Goal: Communication & Community: Answer question/provide support

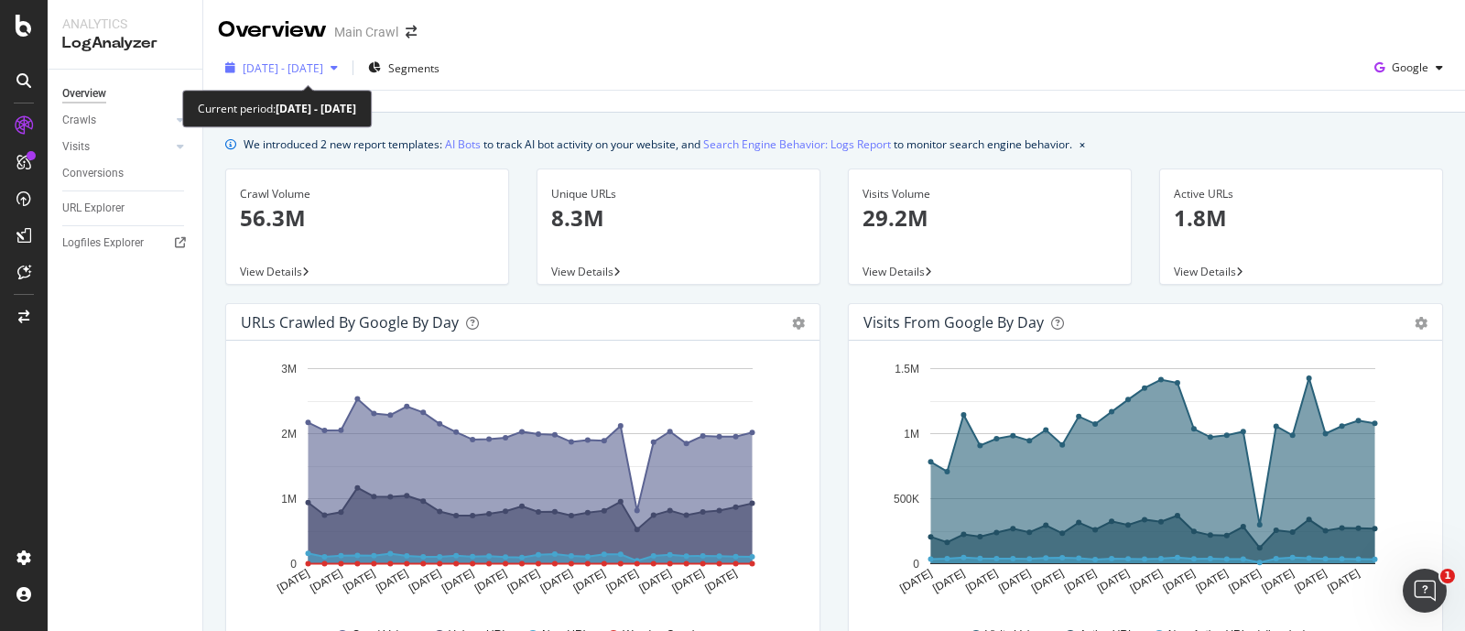
click at [323, 71] on span "[DATE] - [DATE]" at bounding box center [283, 68] width 81 height 16
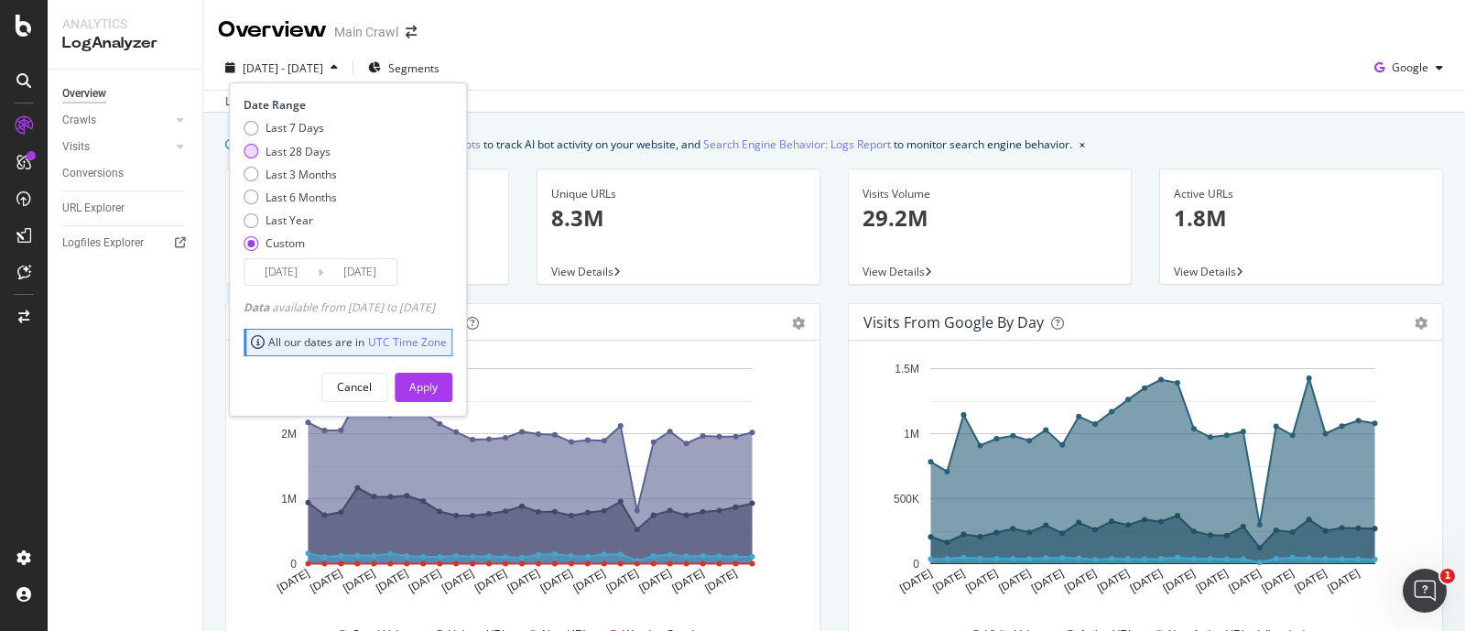
click at [267, 157] on div "Last 28 Days" at bounding box center [298, 152] width 65 height 16
type input "2025/08/24"
type input "2025/09/20"
click at [452, 393] on button "Apply" at bounding box center [424, 387] width 58 height 29
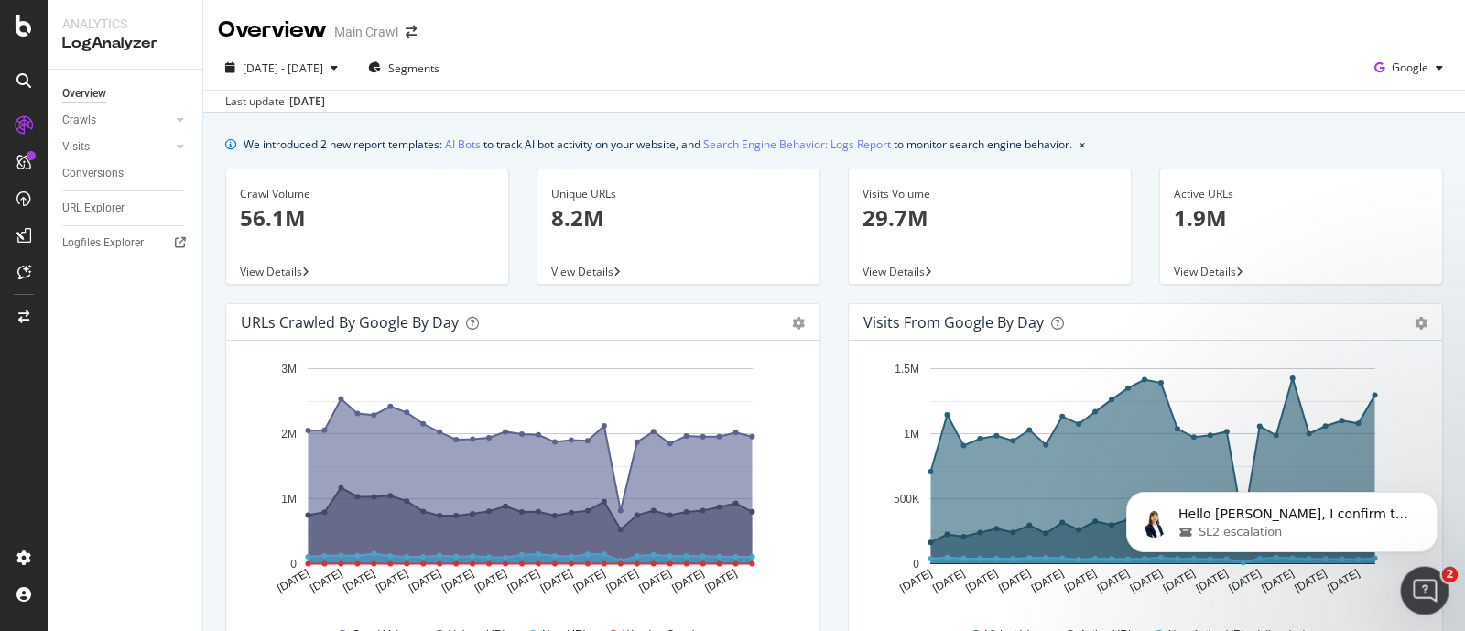
click at [1420, 592] on icon "Open Intercom Messenger" at bounding box center [1422, 588] width 30 height 30
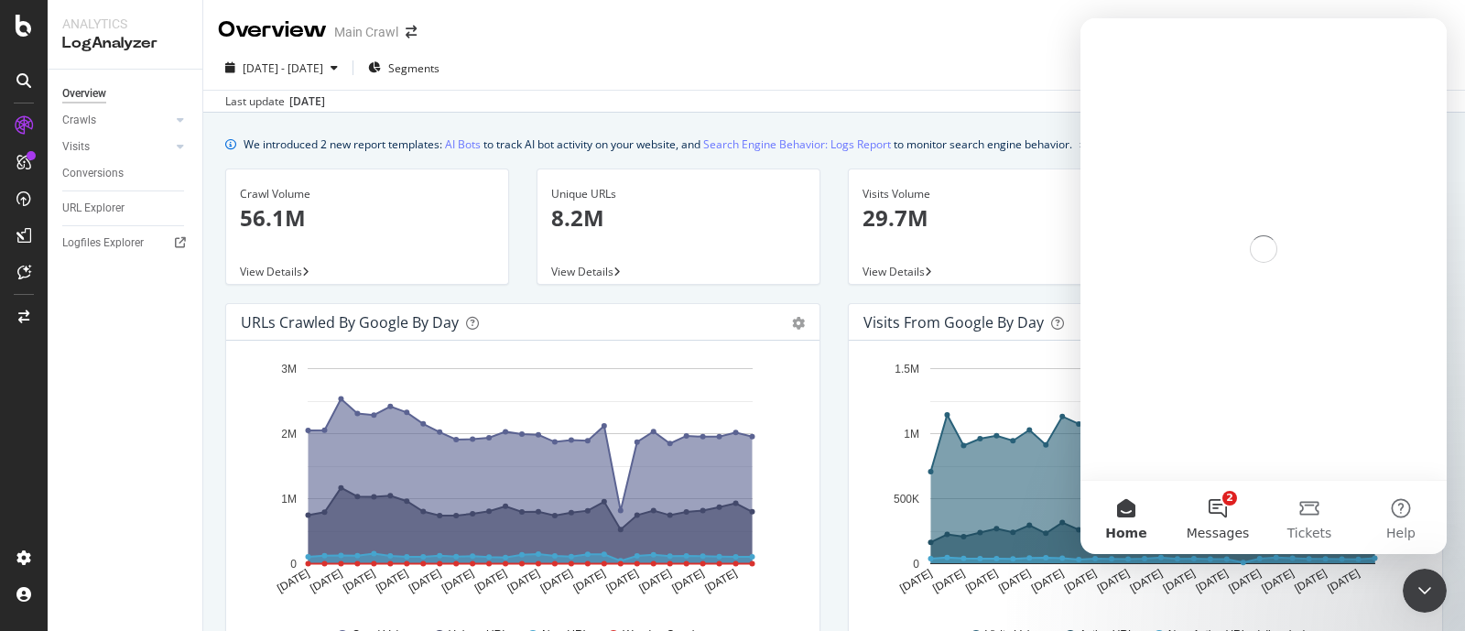
click at [1223, 516] on button "2 Messages" at bounding box center [1218, 517] width 92 height 73
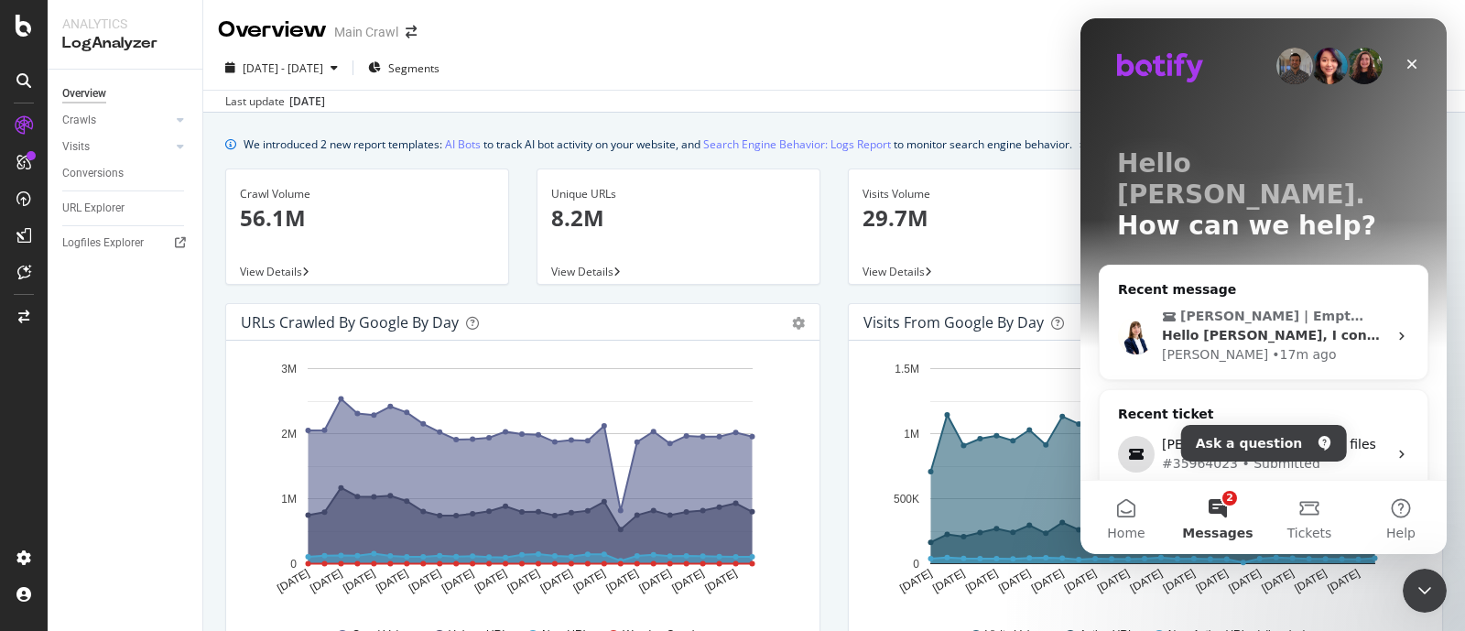
click at [1272, 345] on div "• 17m ago" at bounding box center [1304, 354] width 64 height 19
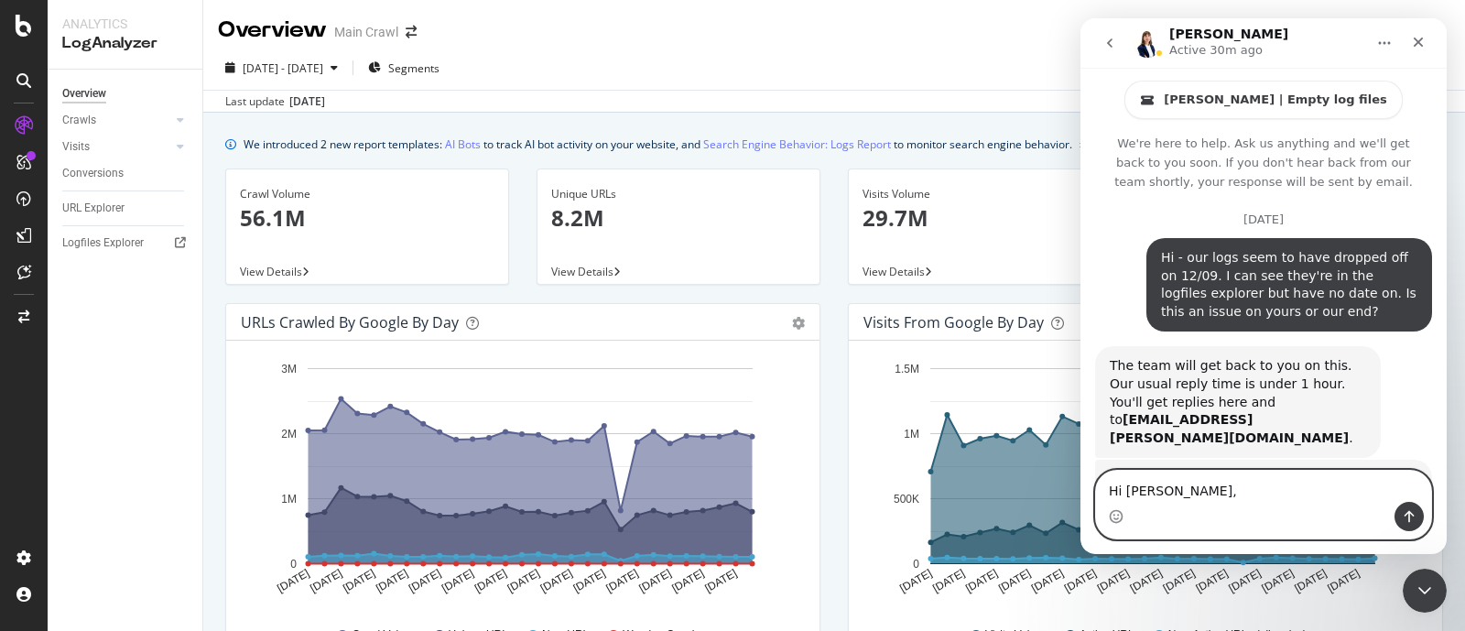
click at [1191, 493] on textarea "Hi Chiara," at bounding box center [1263, 486] width 335 height 31
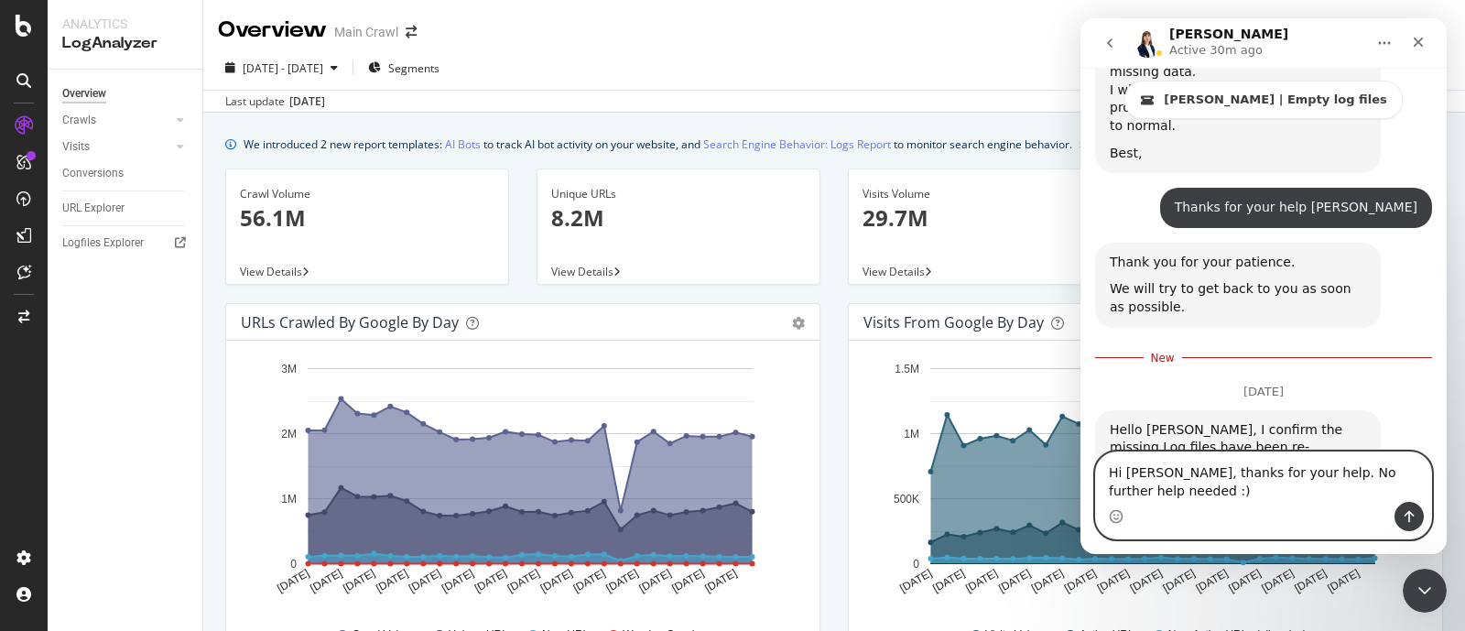
scroll to position [2313, 0]
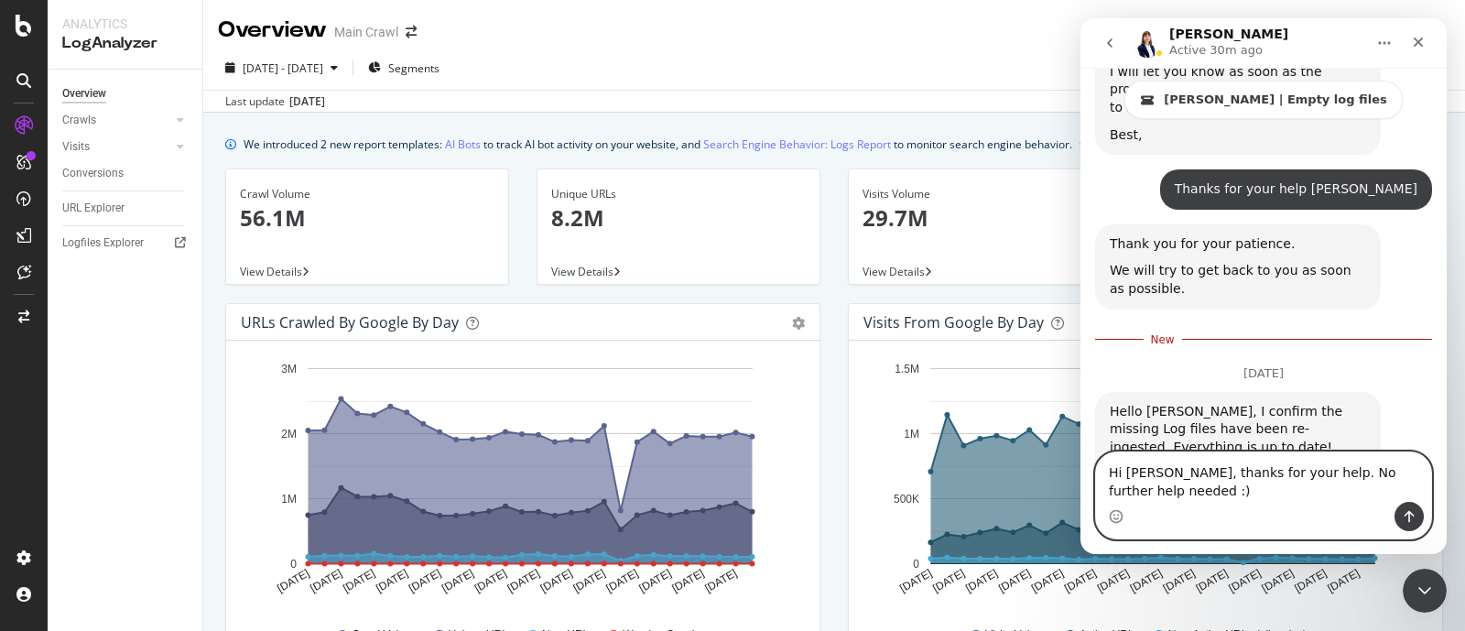
type textarea "Hi Chiara, thanks for your help. No further help needed :)"
click at [1406, 515] on icon "Send a message…" at bounding box center [1409, 516] width 15 height 15
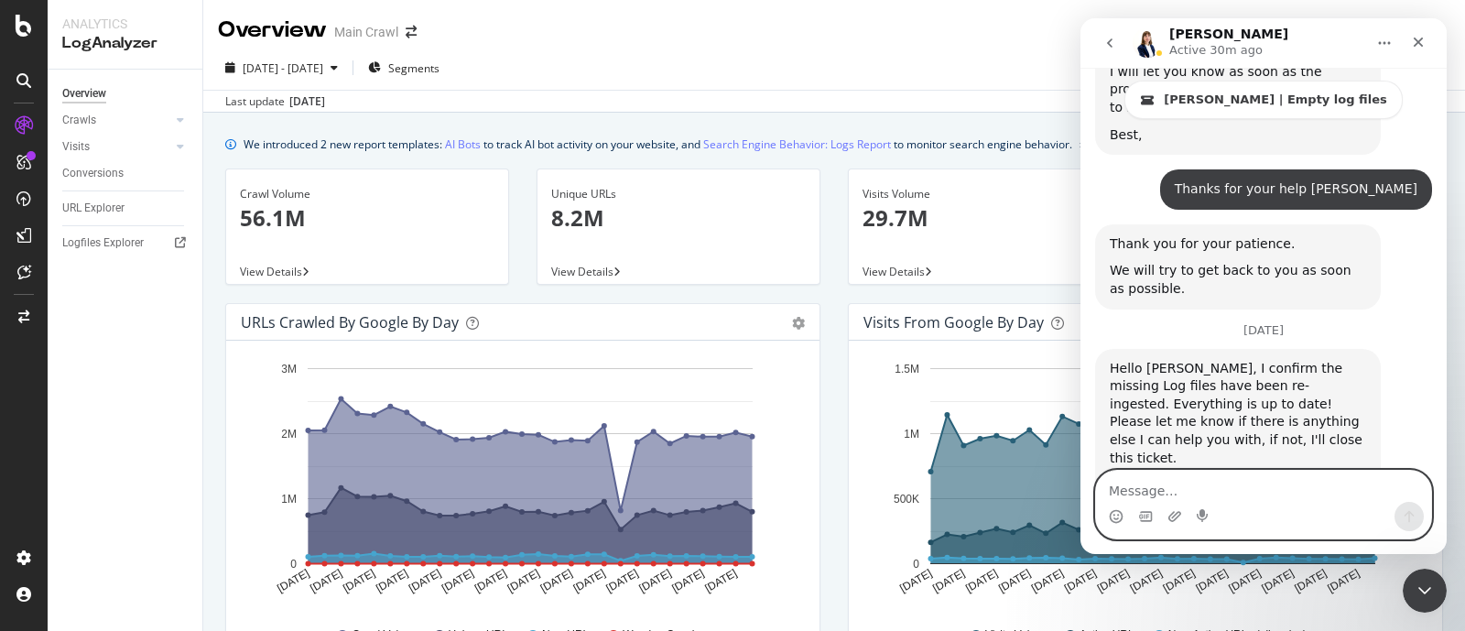
scroll to position [2325, 0]
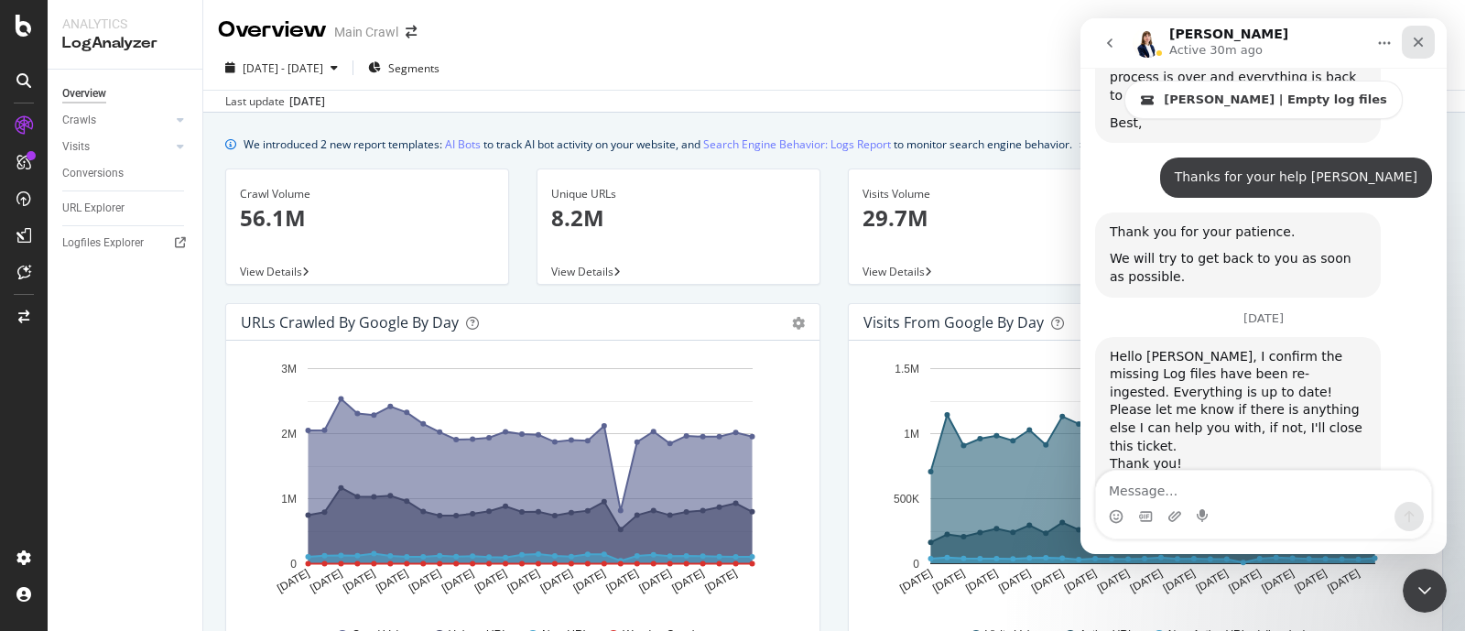
click at [1418, 43] on icon "Close" at bounding box center [1419, 43] width 10 height 10
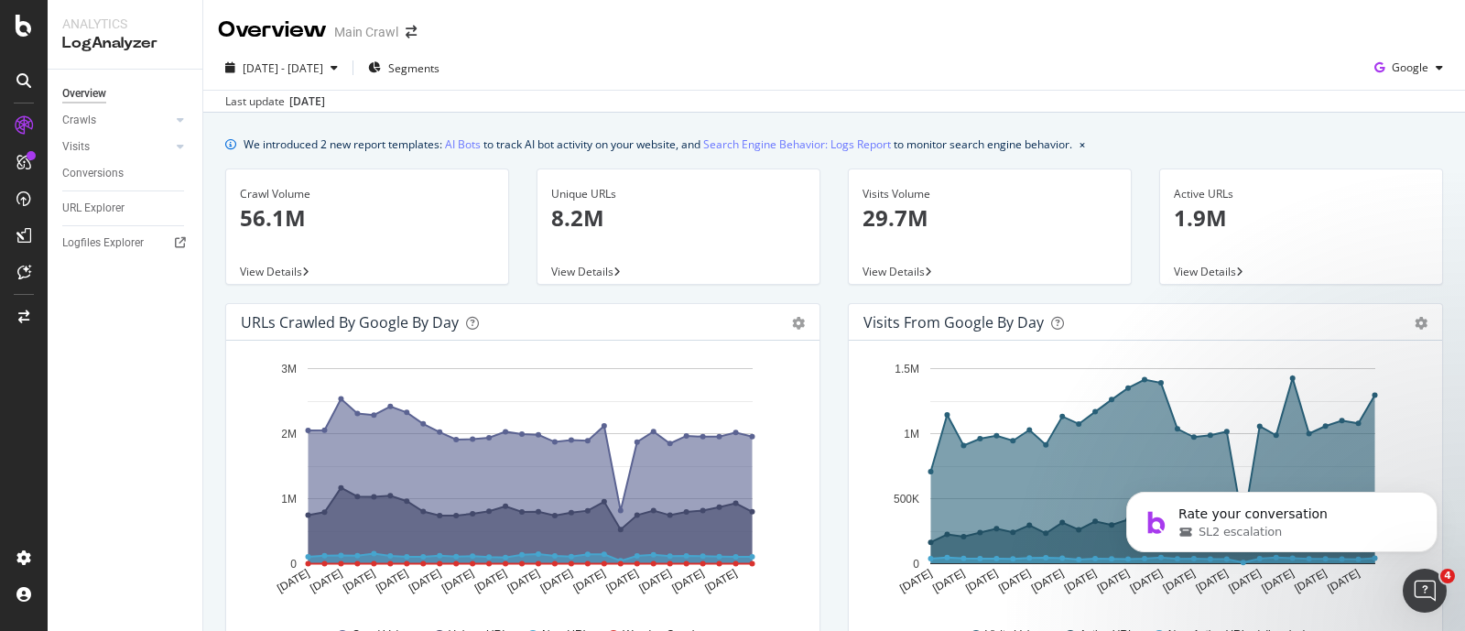
scroll to position [2533, 0]
click at [1367, 526] on div "SL2 escalation" at bounding box center [1296, 532] width 236 height 16
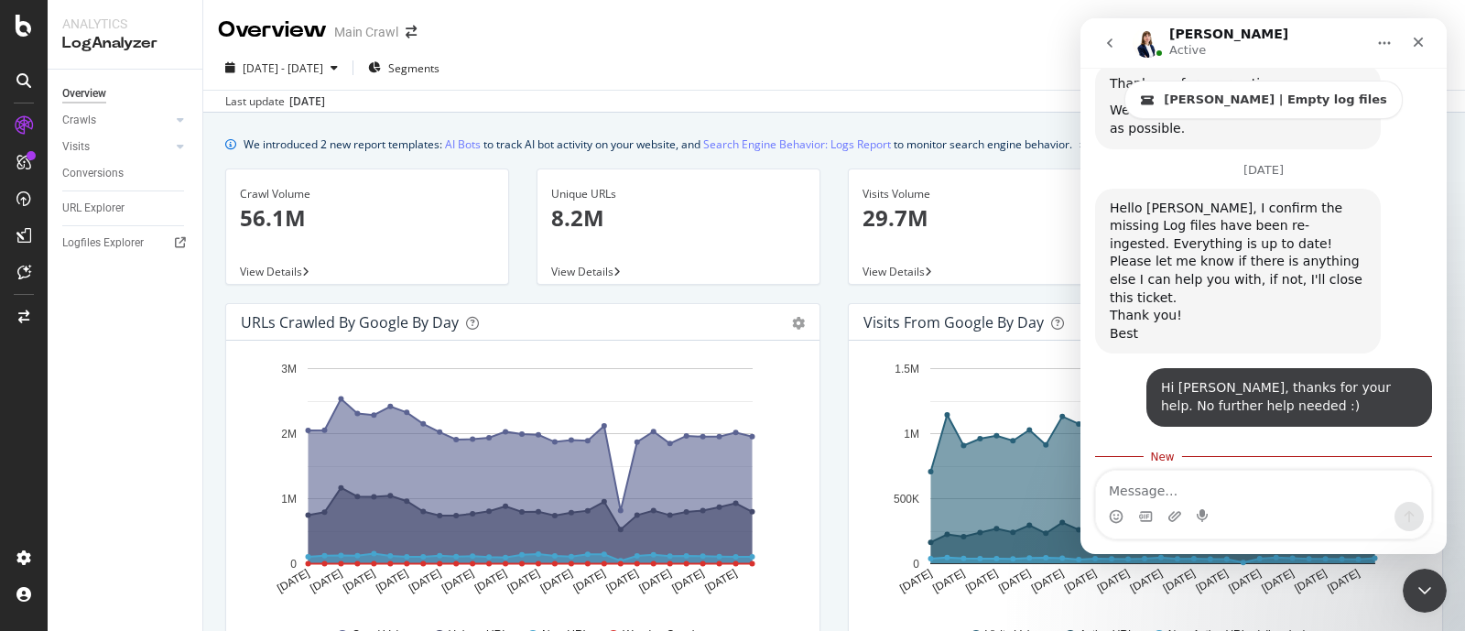
scroll to position [2564, 0]
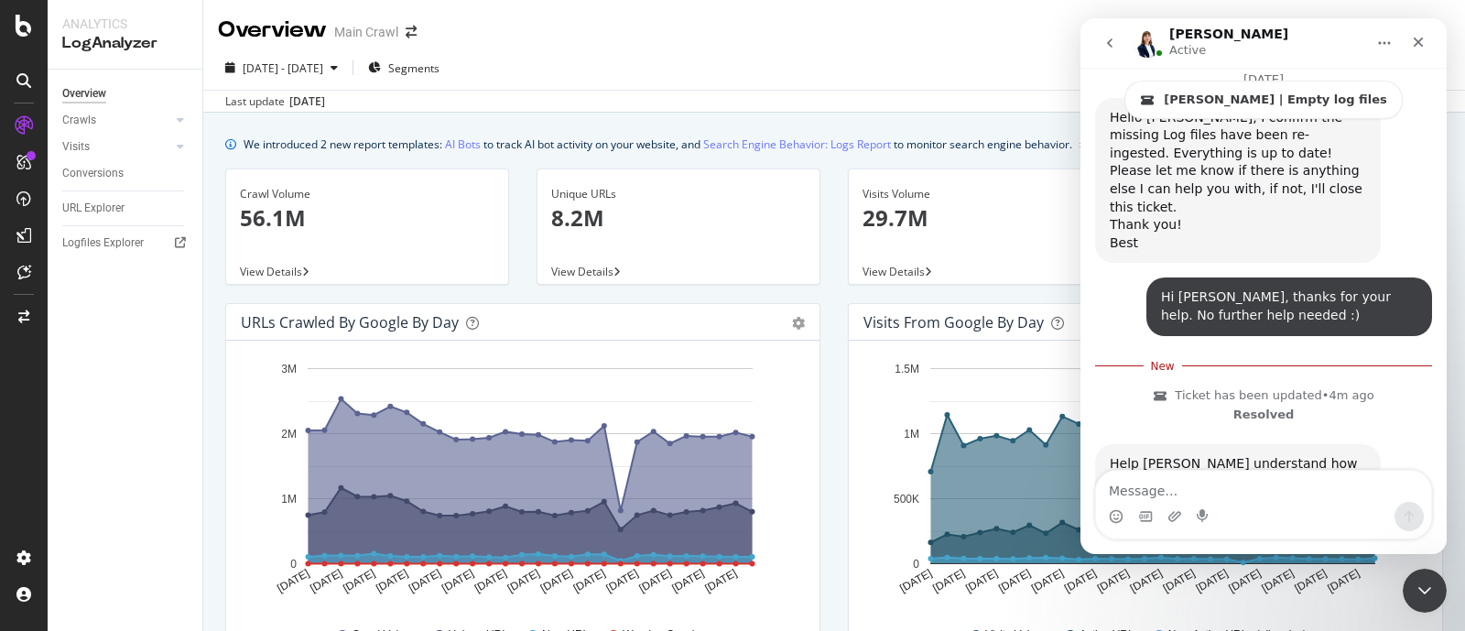
click at [1306, 554] on span "Amazing" at bounding box center [1309, 570] width 33 height 33
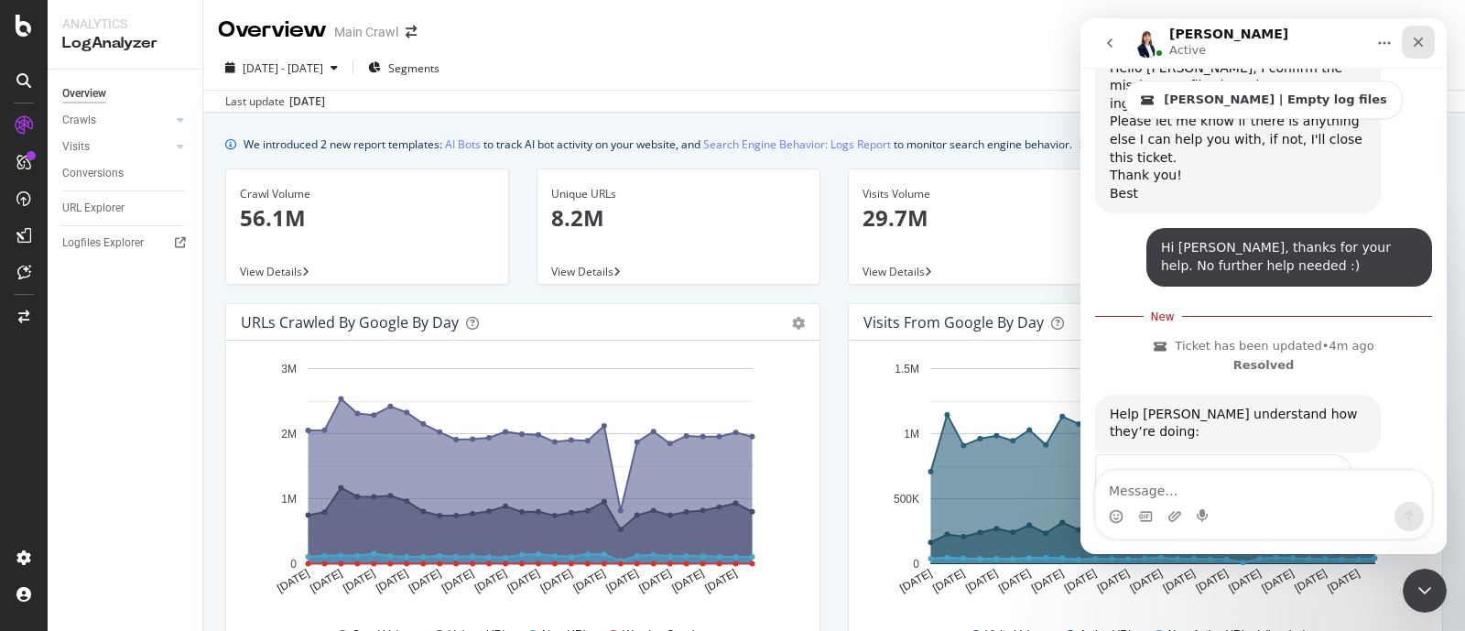
click at [1416, 40] on icon "Close" at bounding box center [1419, 43] width 10 height 10
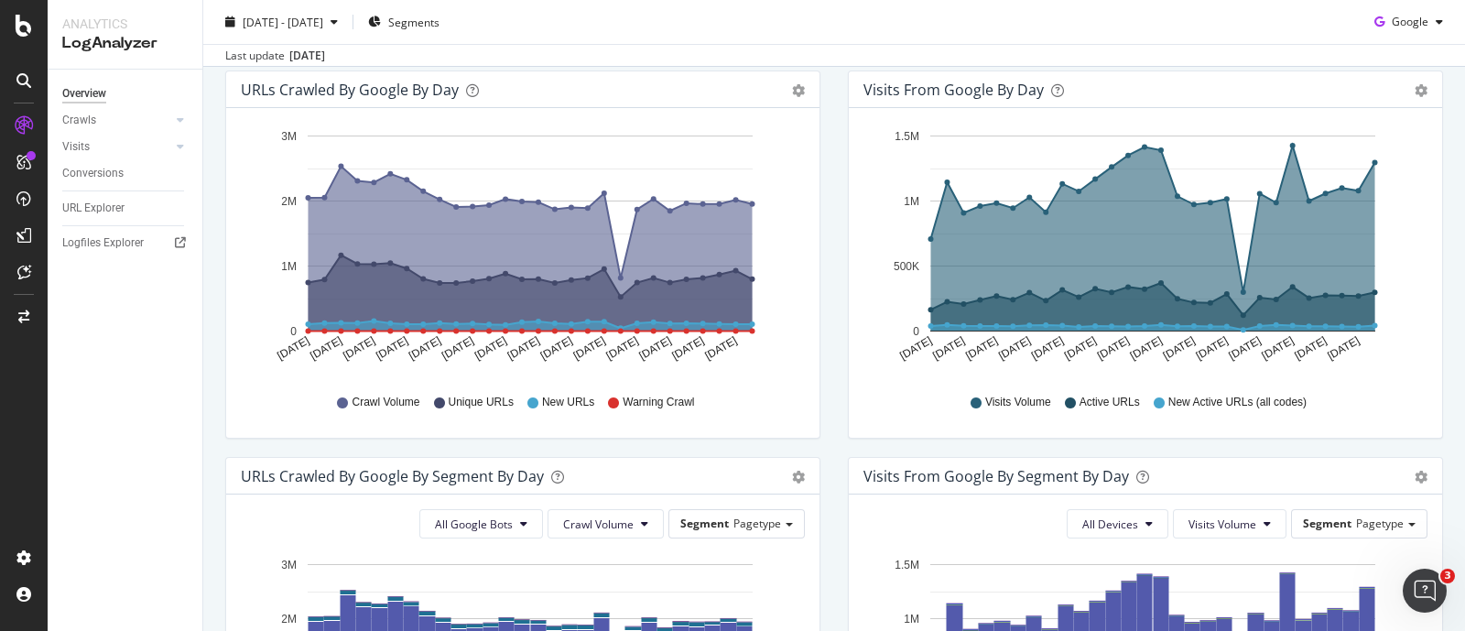
scroll to position [0, 0]
